Goal: Information Seeking & Learning: Learn about a topic

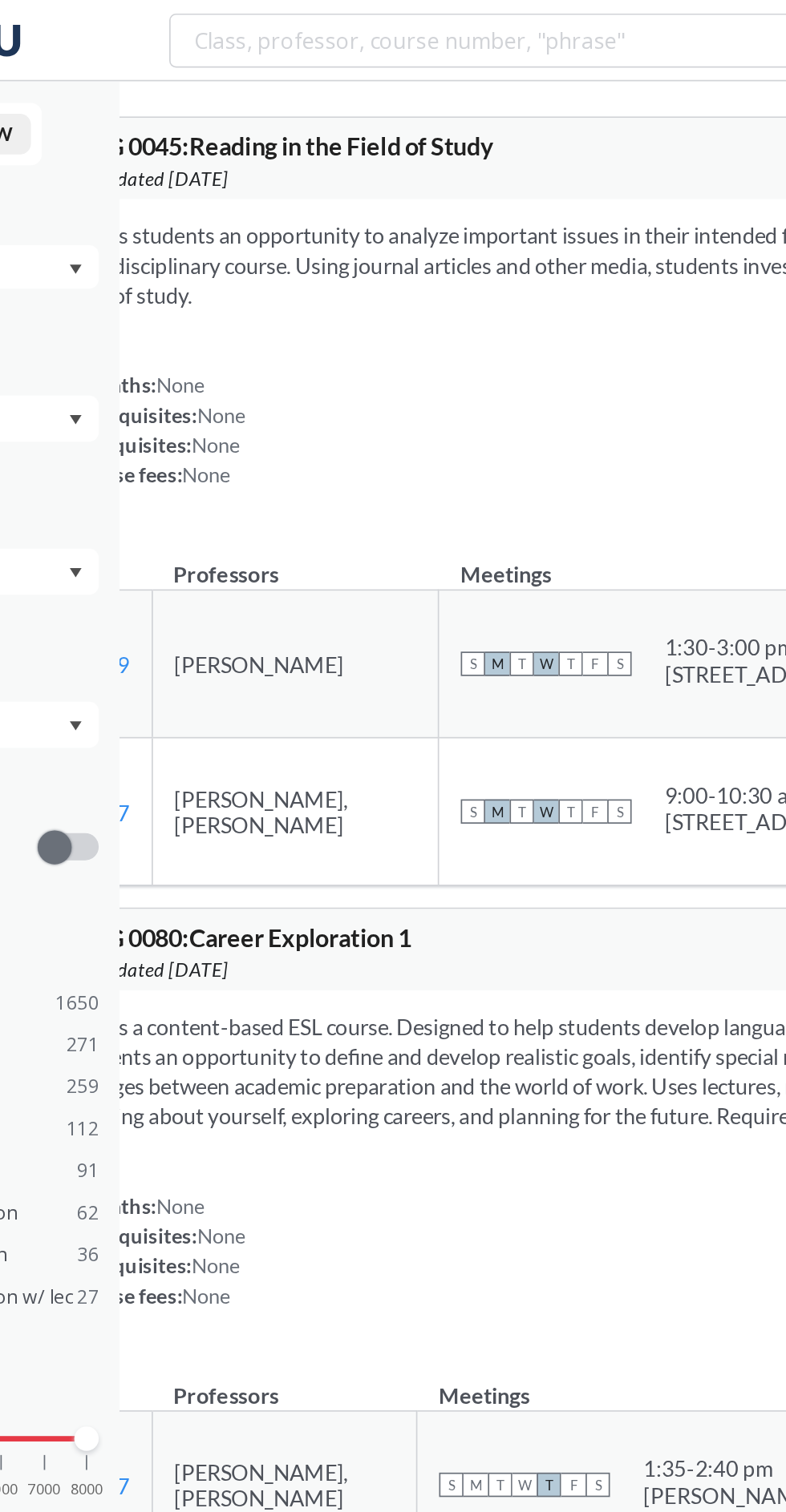
click at [316, 153] on section "Offers students an opportunity to analyze important issues in their intended fi…" at bounding box center [608, 157] width 846 height 53
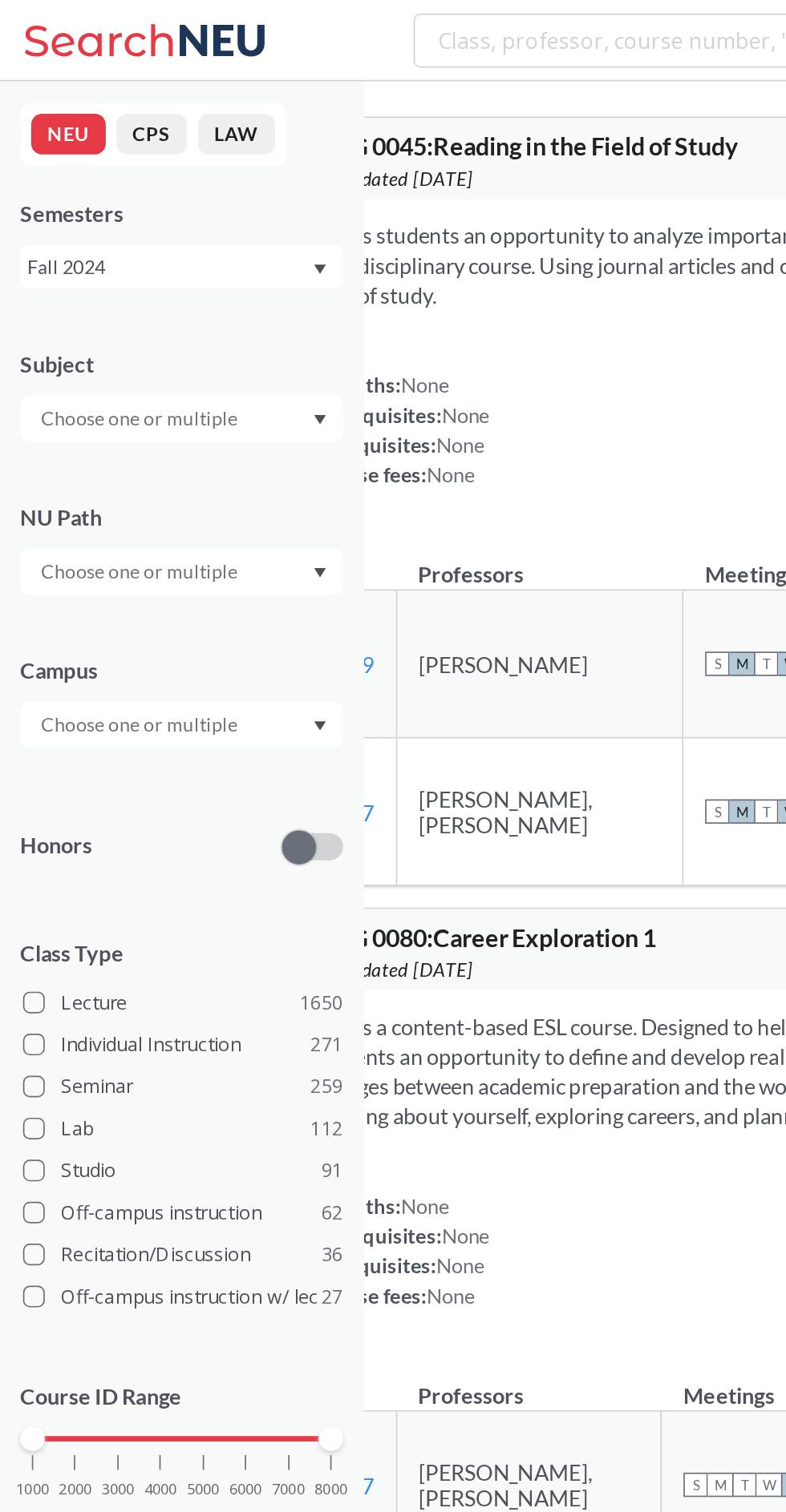
click at [163, 154] on div "Fall 2024" at bounding box center [100, 157] width 168 height 18
click at [128, 188] on div "Fall 2025" at bounding box center [111, 193] width 181 height 18
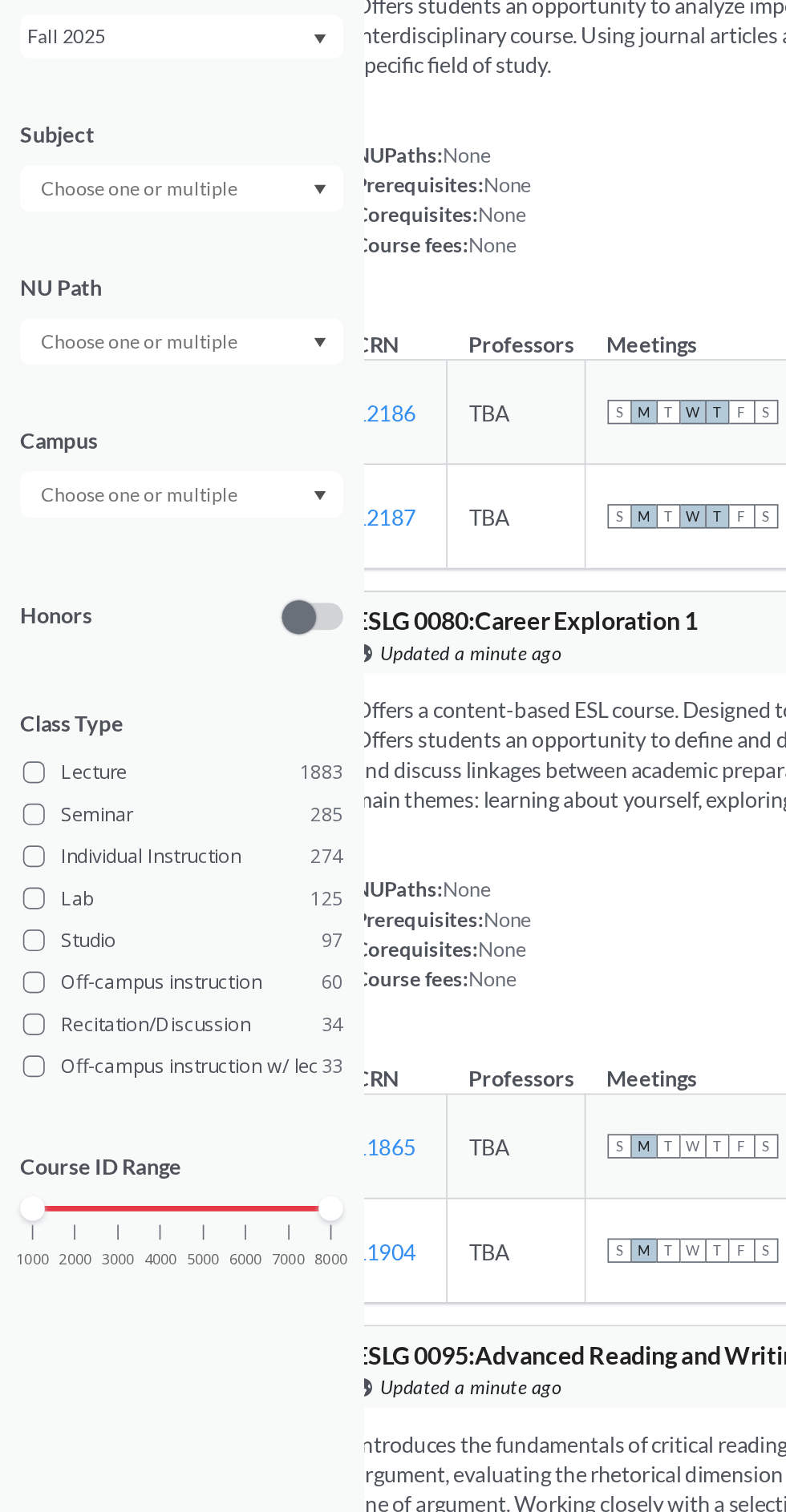
click at [148, 850] on div "1000 2000 3000 4000 5000 6000 7000 8000" at bounding box center [107, 850] width 176 height 11
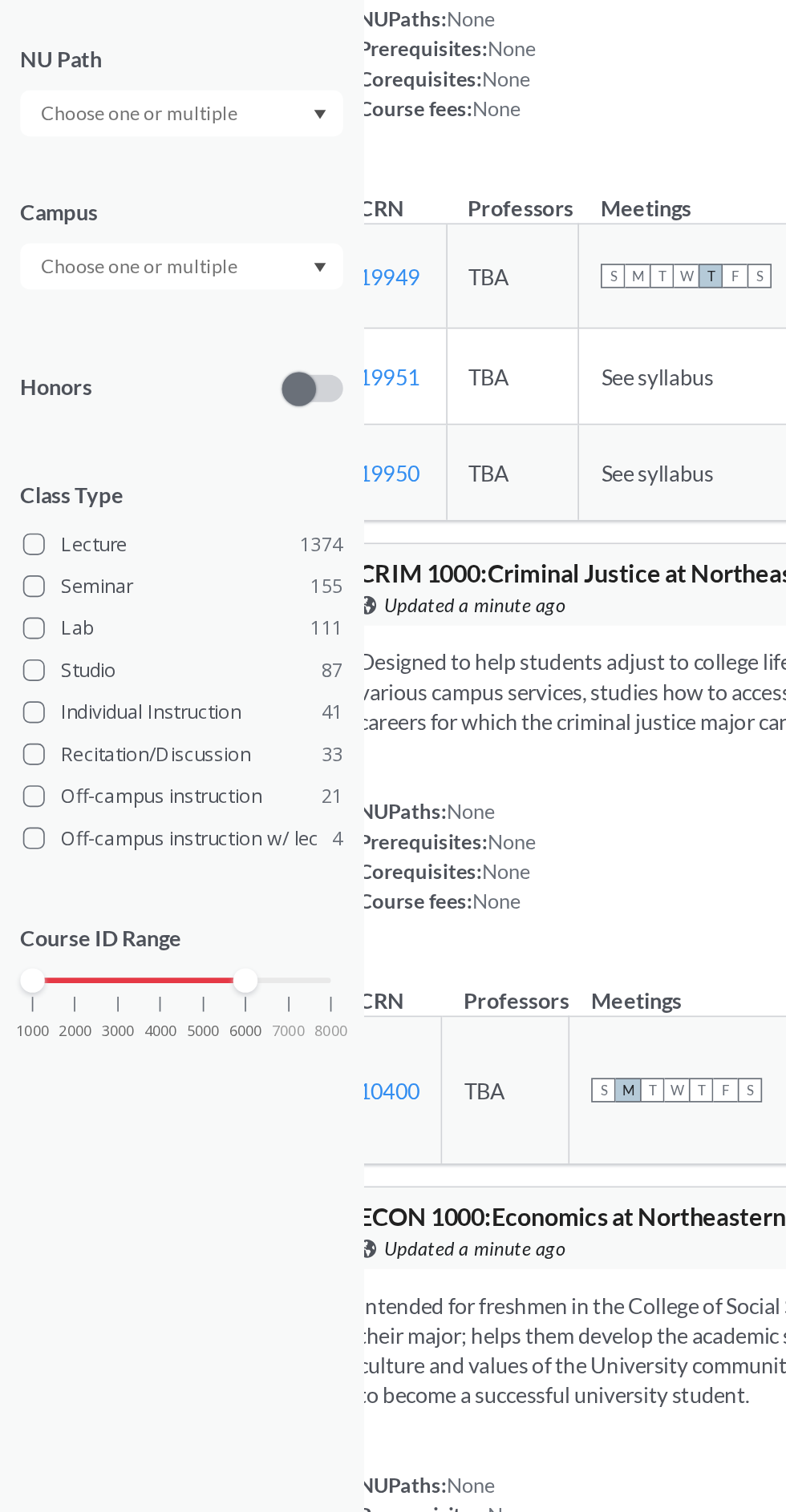
click at [195, 849] on div "1000 2000 3000 4000 5000 6000 7000 8000" at bounding box center [107, 850] width 176 height 11
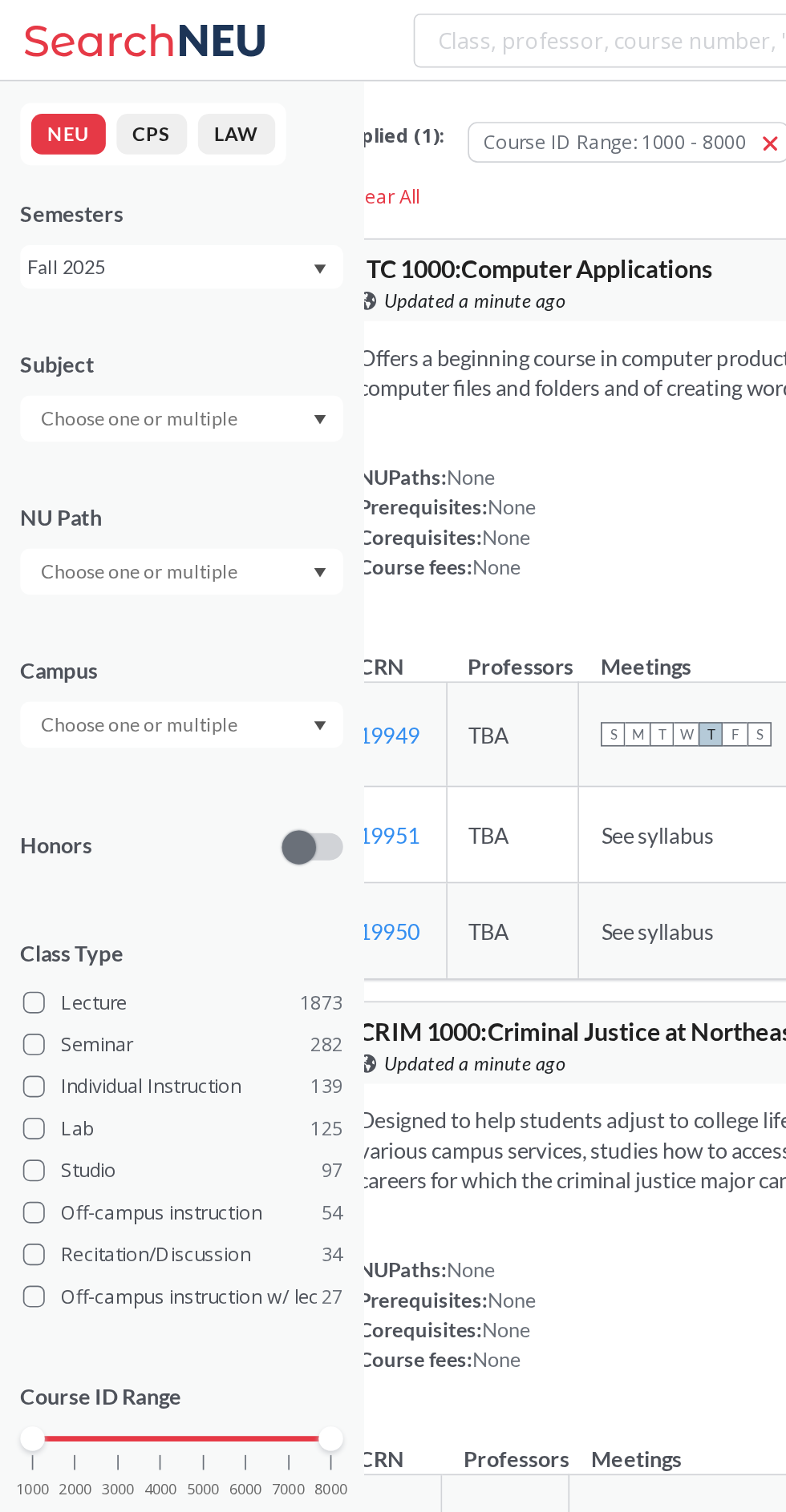
click at [188, 247] on icon "Dropdown arrow" at bounding box center [190, 247] width 7 height 6
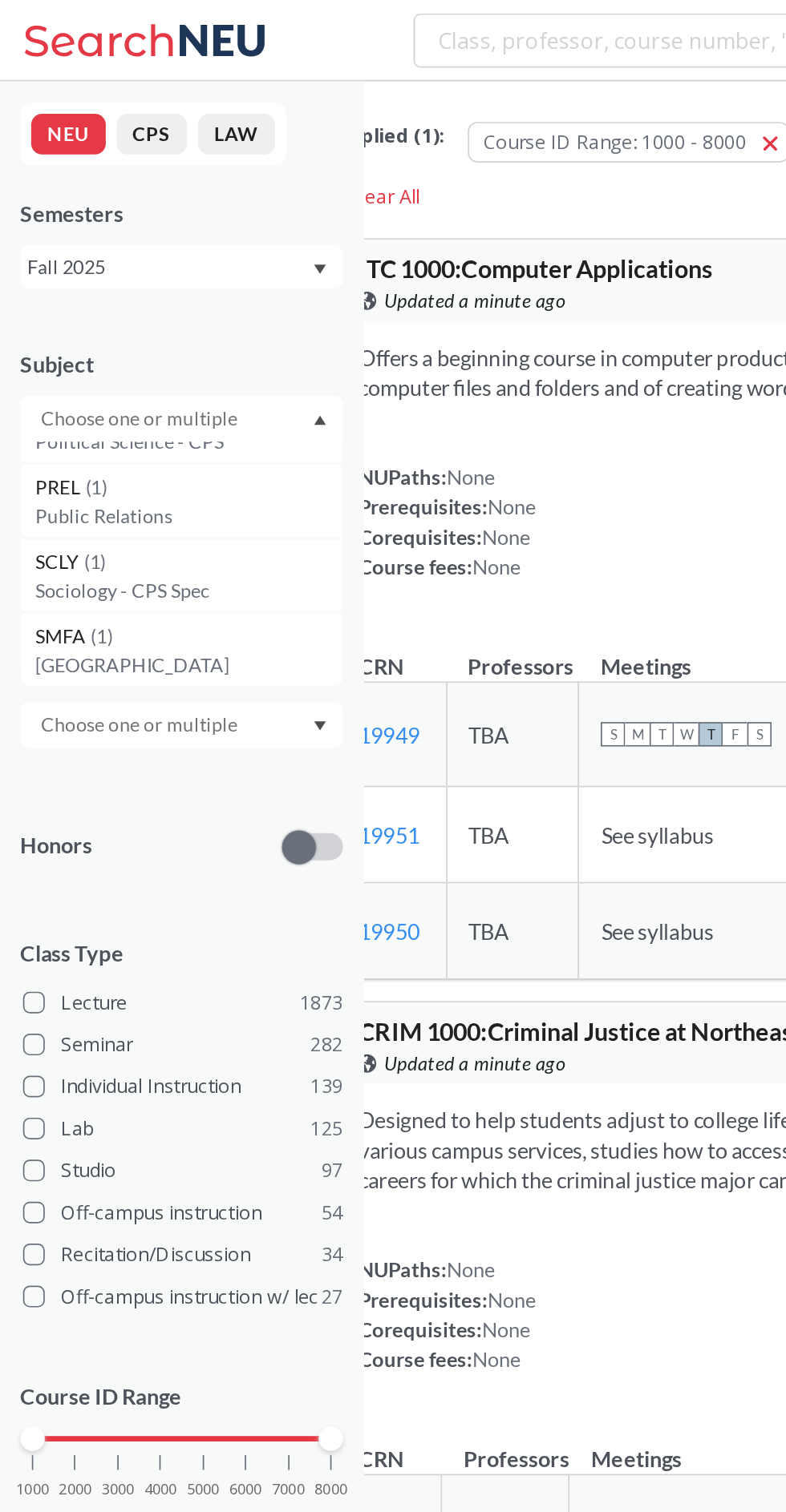
click at [101, 463] on div "Honors" at bounding box center [107, 491] width 191 height 57
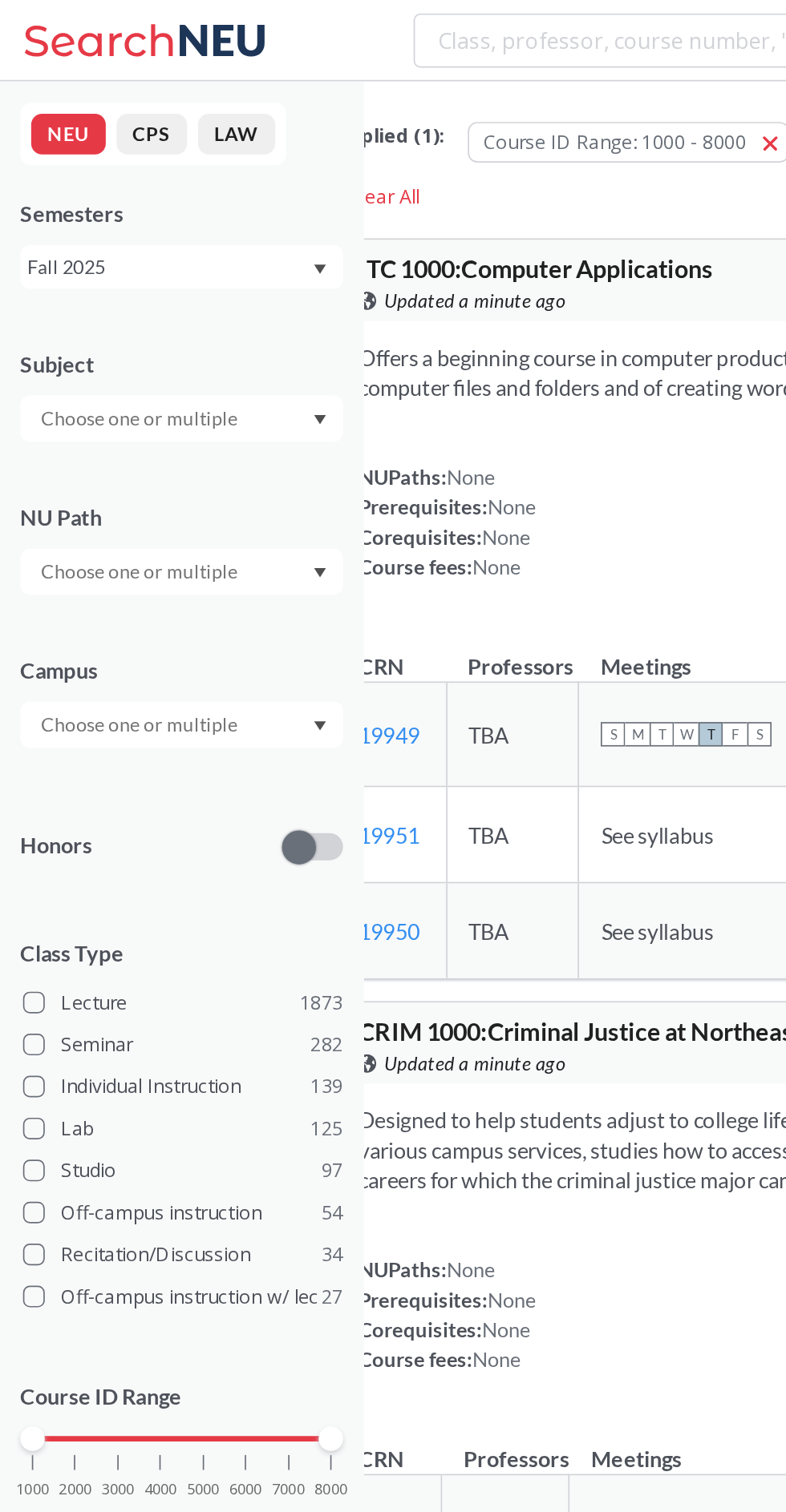
click at [185, 248] on icon "Dropdown arrow" at bounding box center [189, 248] width 8 height 7
click at [189, 247] on icon "Dropdown arrow" at bounding box center [190, 248] width 7 height 6
click at [188, 248] on icon "Dropdown arrow" at bounding box center [190, 247] width 7 height 6
click at [188, 248] on icon "Dropdown arrow" at bounding box center [190, 248] width 7 height 6
click at [169, 435] on div at bounding box center [107, 429] width 191 height 27
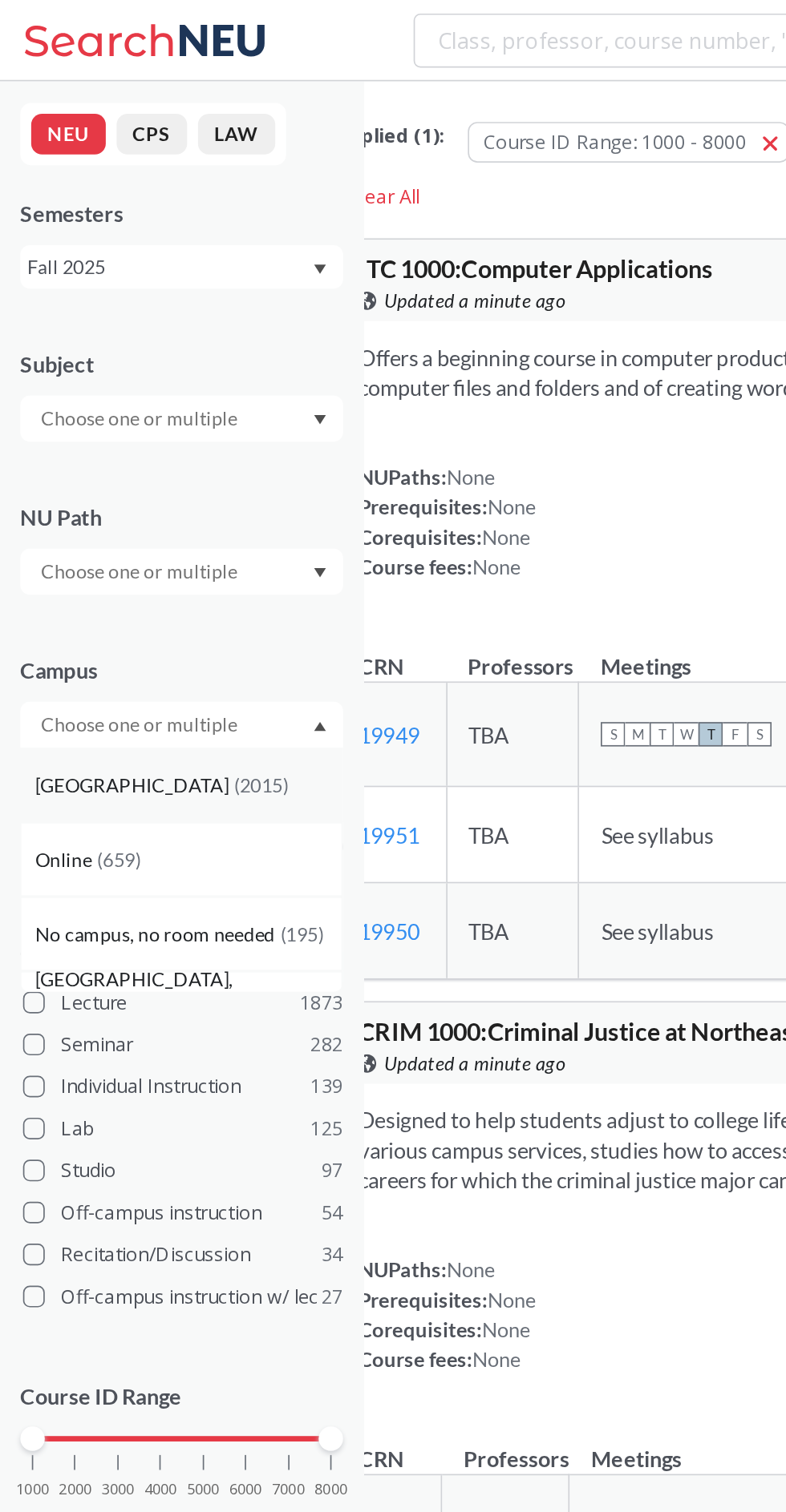
click at [157, 464] on div "Boston ( 2015 )" at bounding box center [111, 464] width 181 height 18
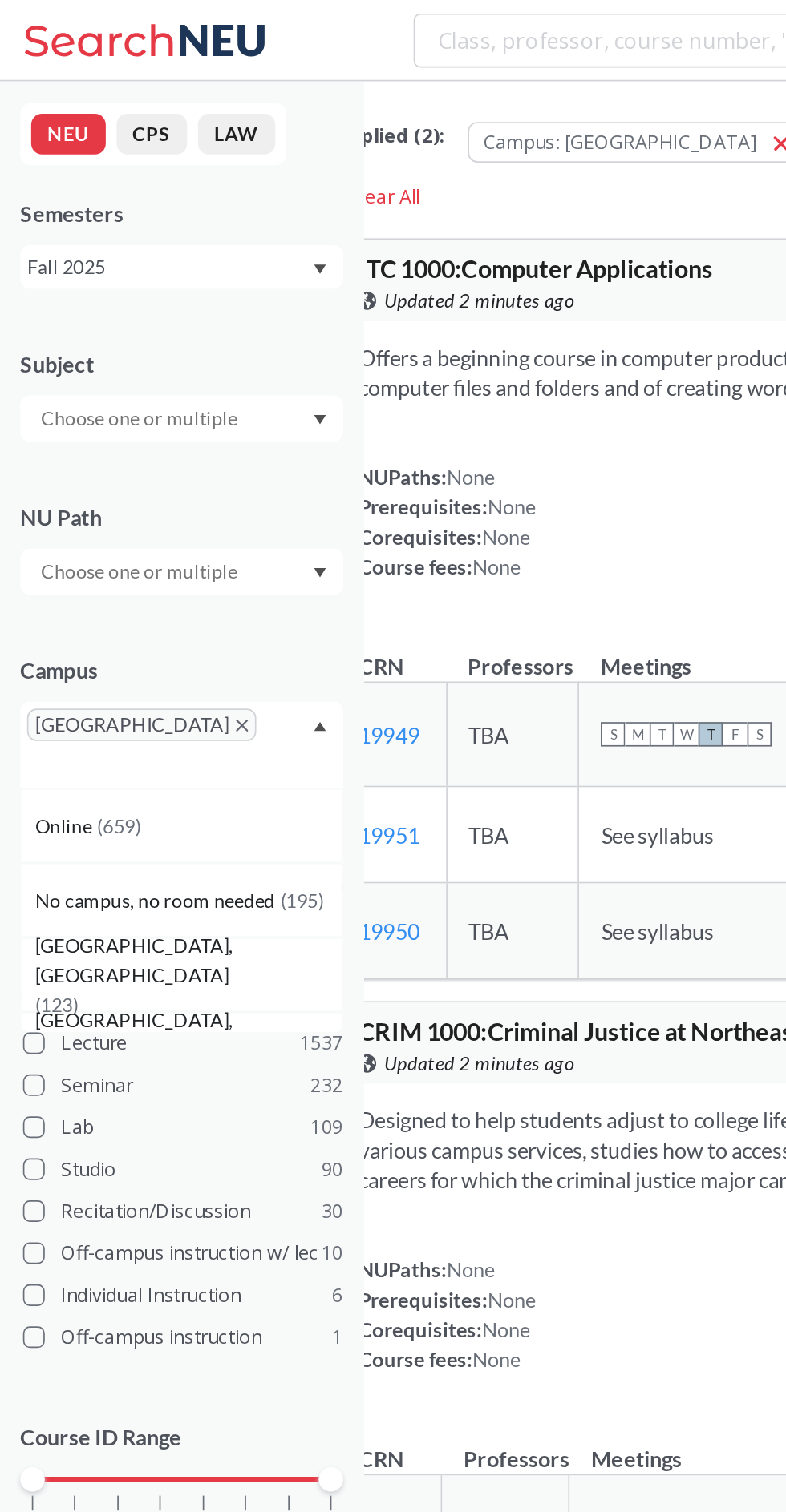
click at [164, 247] on div at bounding box center [107, 247] width 191 height 27
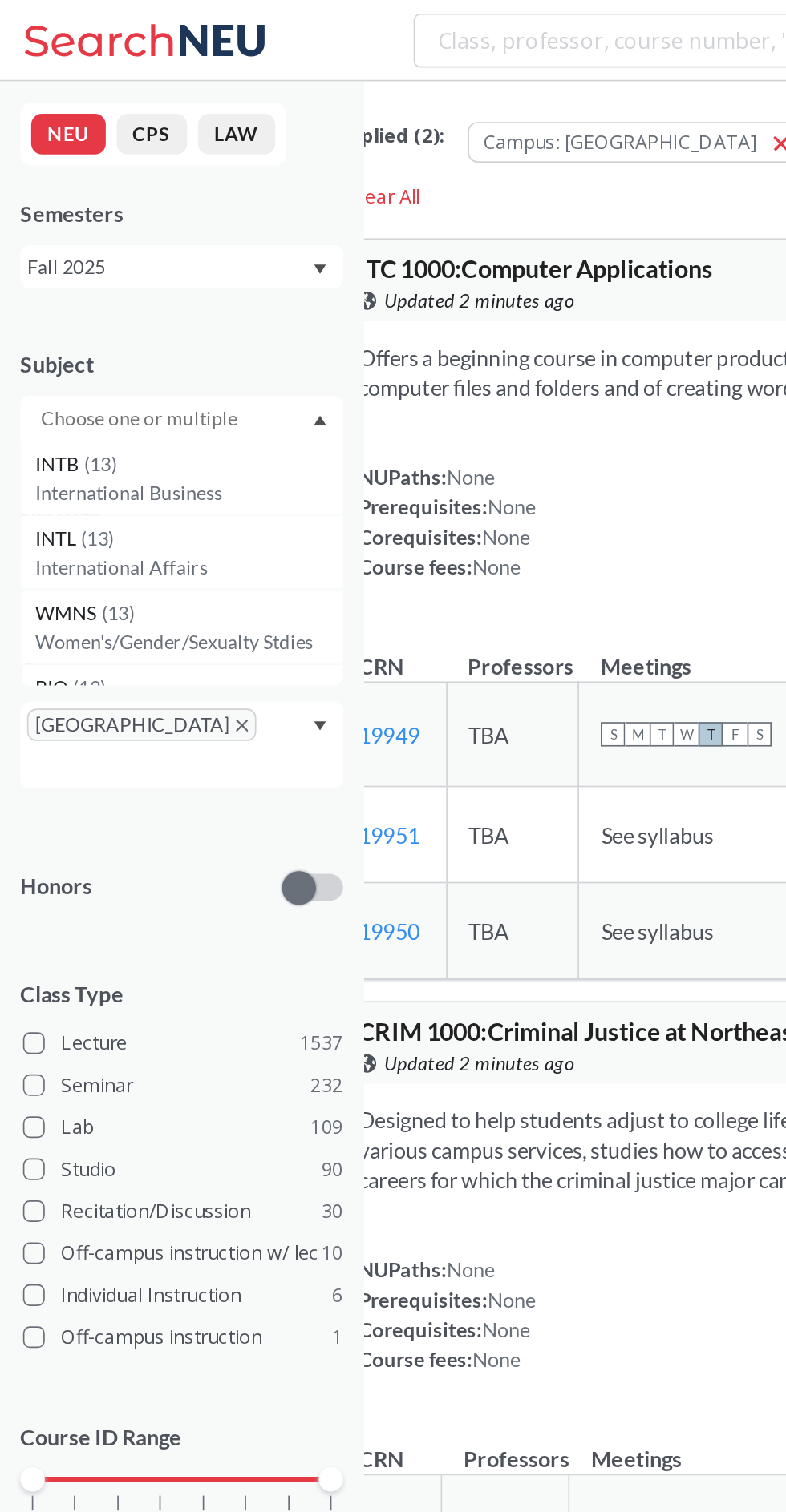
scroll to position [2066, 0]
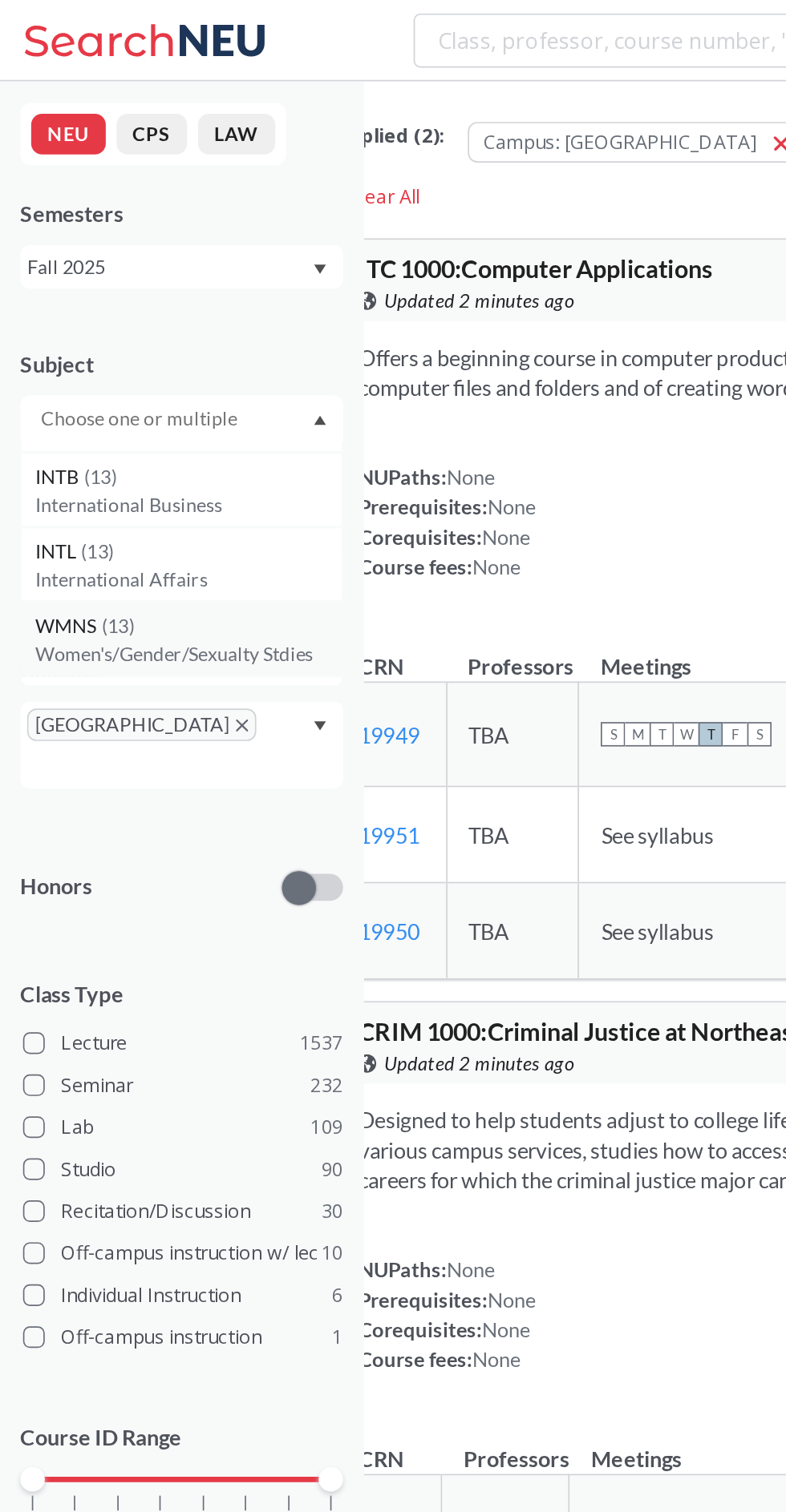
click at [148, 383] on p "Women's/Gender/Sexualty Stdies" at bounding box center [111, 387] width 181 height 16
